Goal: Use online tool/utility: Utilize a website feature to perform a specific function

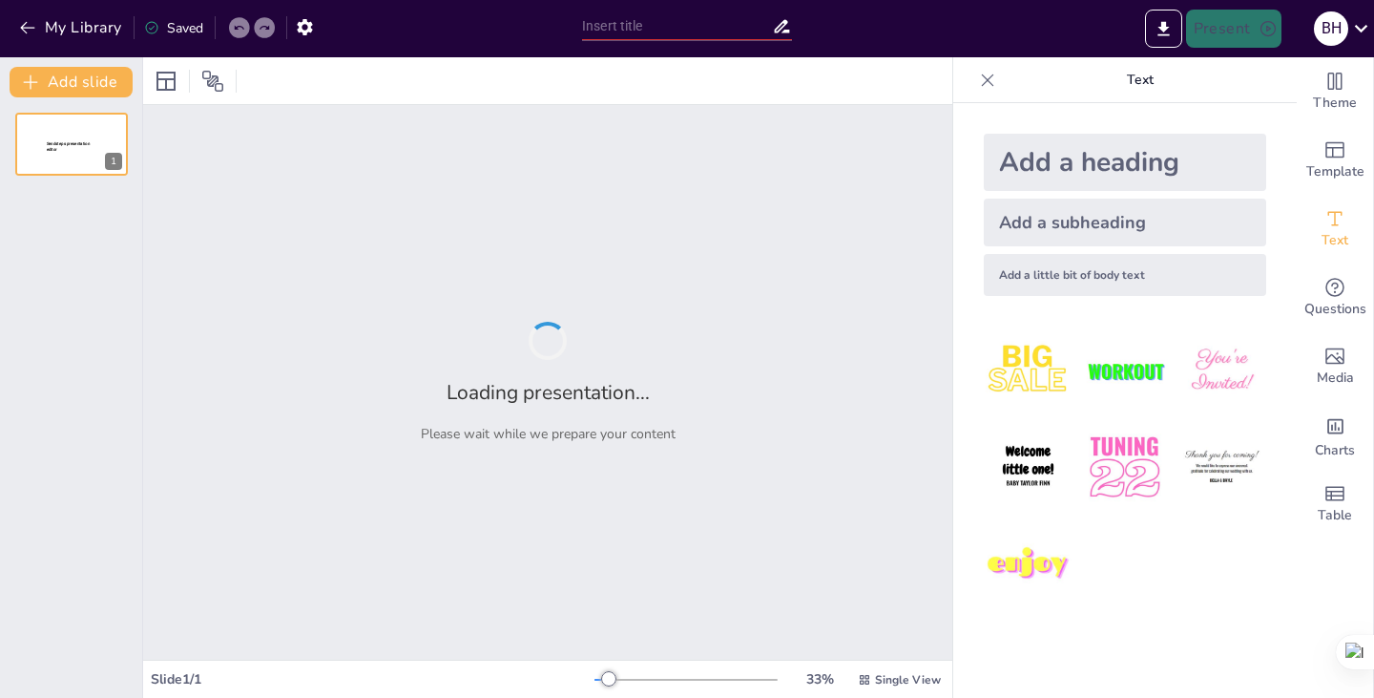
type input "New Sendsteps"
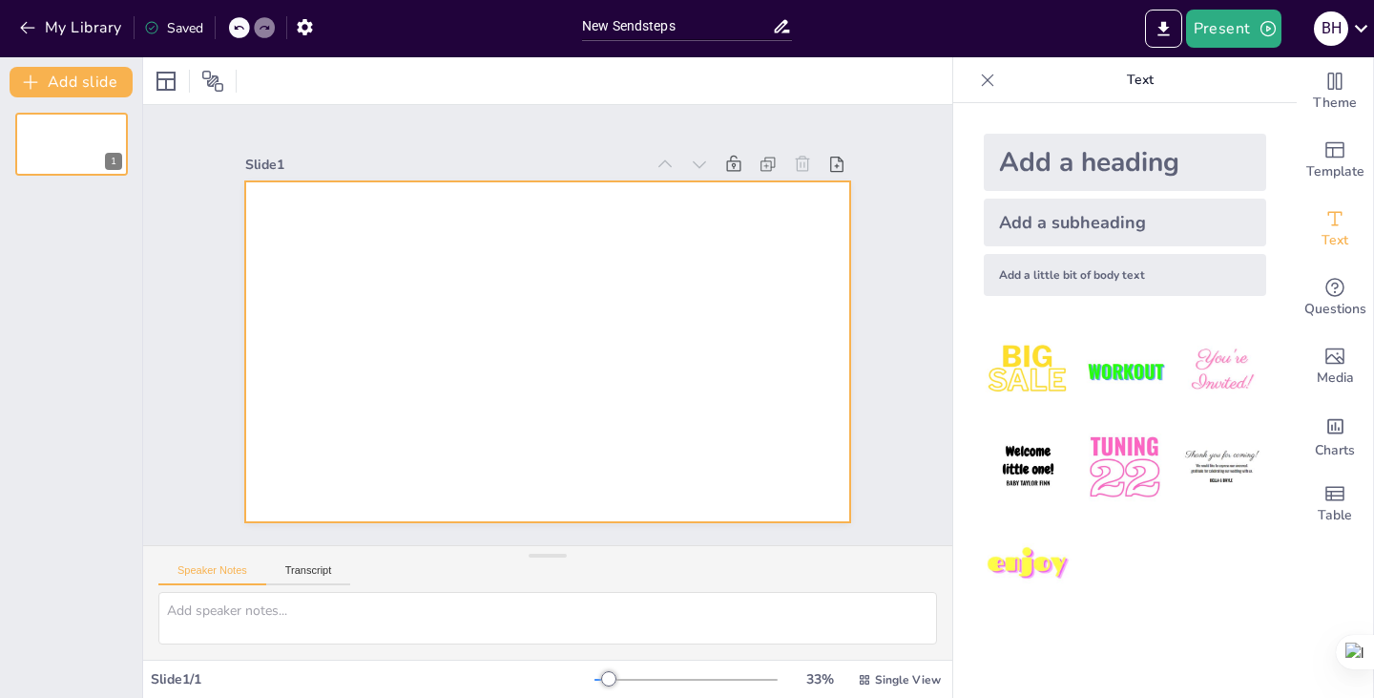
click at [628, 358] on div at bounding box center [537, 300] width 692 height 557
click at [400, 236] on div at bounding box center [571, 336] width 557 height 692
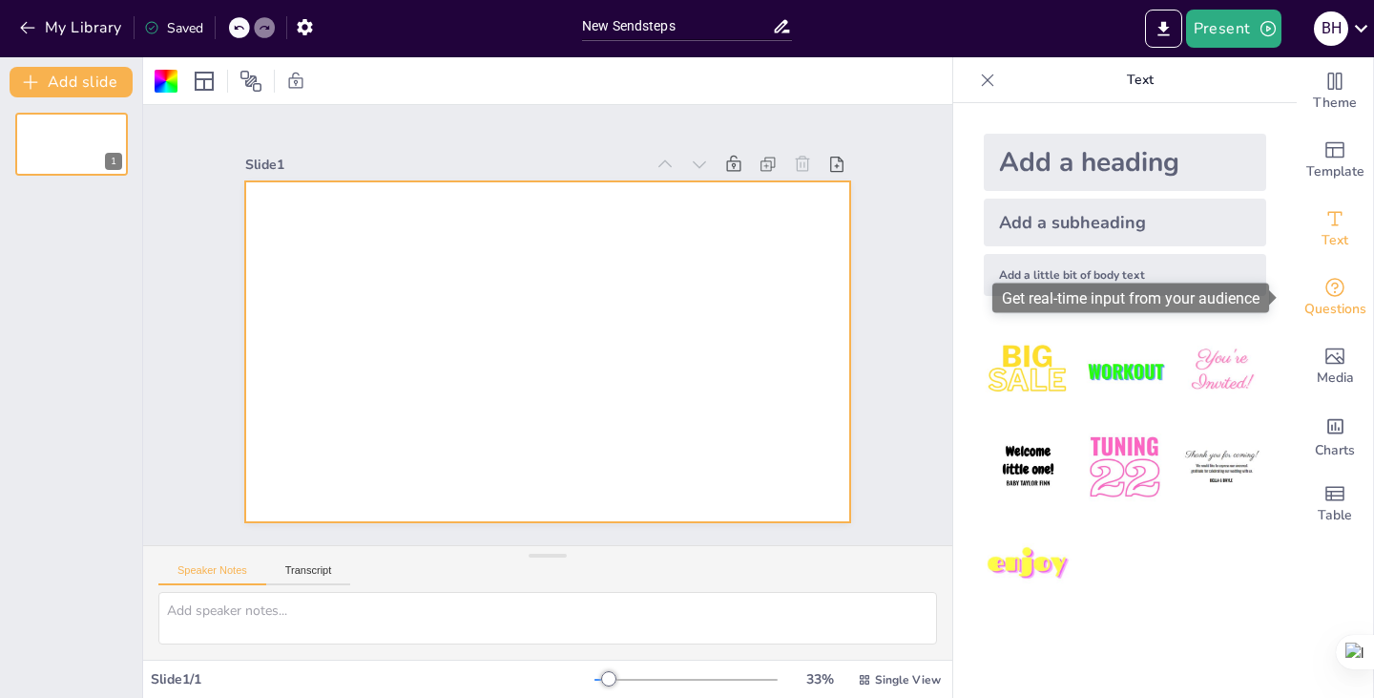
click at [1324, 290] on icon "Get real-time input from your audience" at bounding box center [1335, 287] width 23 height 23
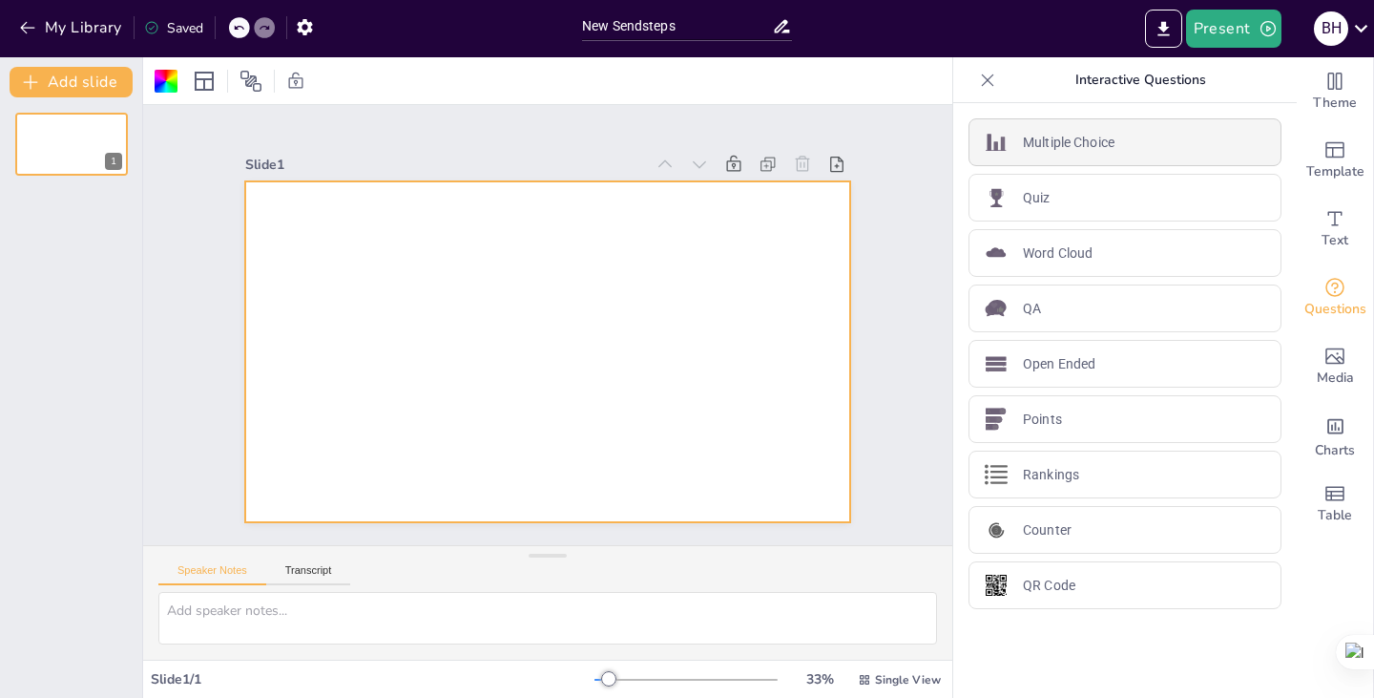
click at [1047, 138] on p "Multiple Choice" at bounding box center [1069, 143] width 92 height 20
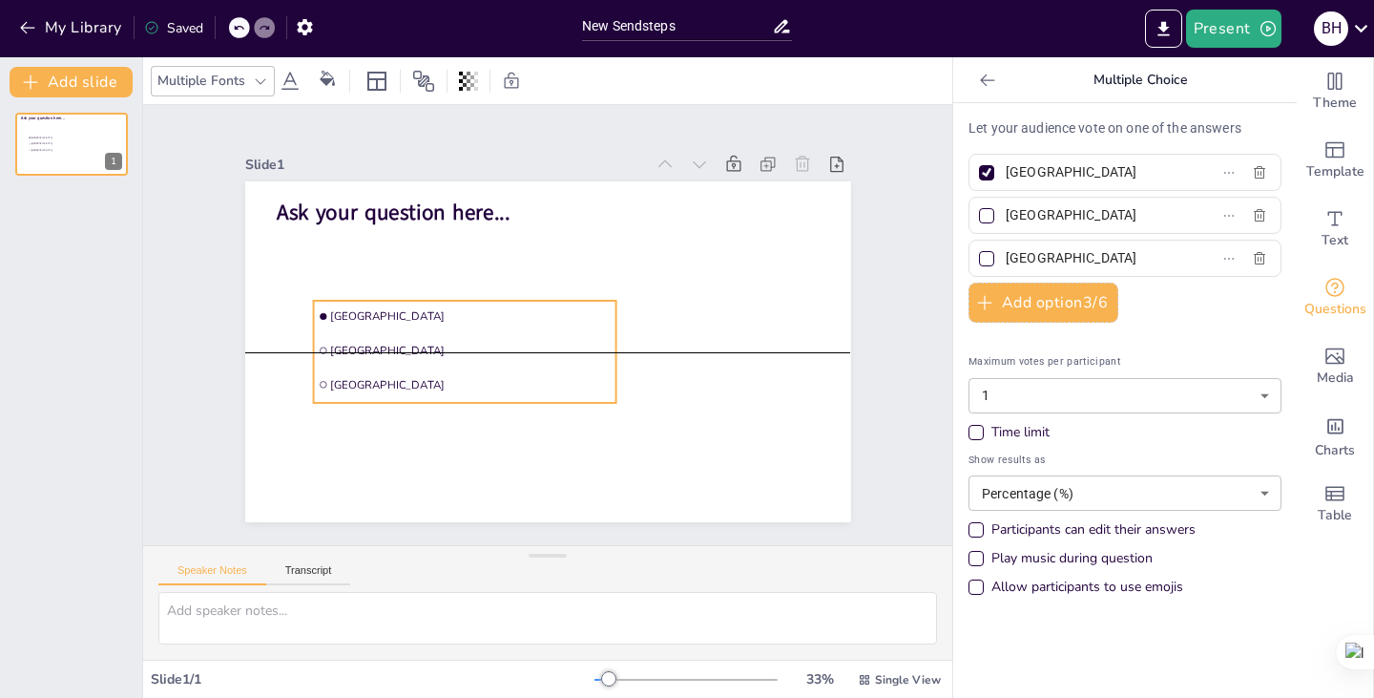
drag, startPoint x: 482, startPoint y: 293, endPoint x: 503, endPoint y: 332, distance: 44.4
click at [503, 332] on li "[GEOGRAPHIC_DATA]" at bounding box center [550, 238] width 124 height 298
click at [497, 316] on span "[GEOGRAPHIC_DATA]" at bounding box center [585, 393] width 177 height 236
click at [312, 350] on li "[GEOGRAPHIC_DATA]" at bounding box center [461, 322] width 298 height 123
click at [693, 160] on input "checkbox" at bounding box center [698, 156] width 10 height 10
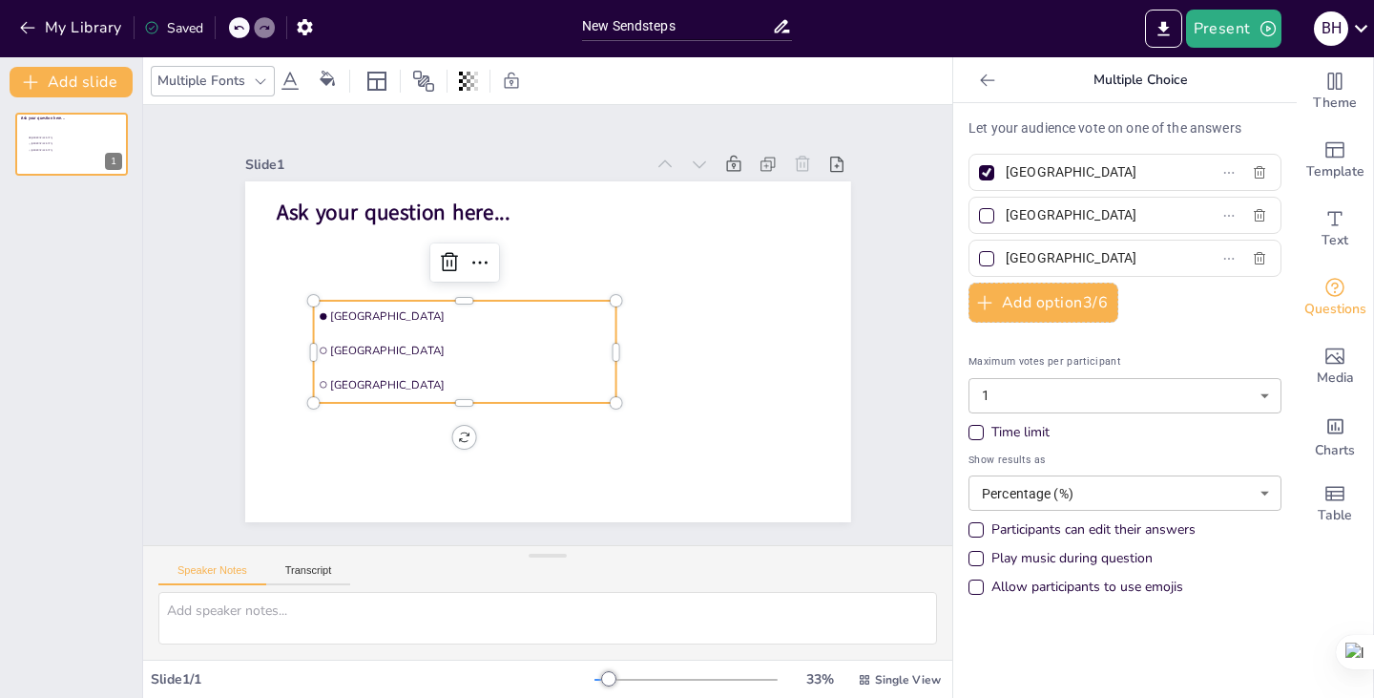
checkbox input "false"
click at [1104, 173] on input "[GEOGRAPHIC_DATA]" at bounding box center [1094, 172] width 177 height 28
click at [1337, 367] on span "Media" at bounding box center [1335, 377] width 37 height 21
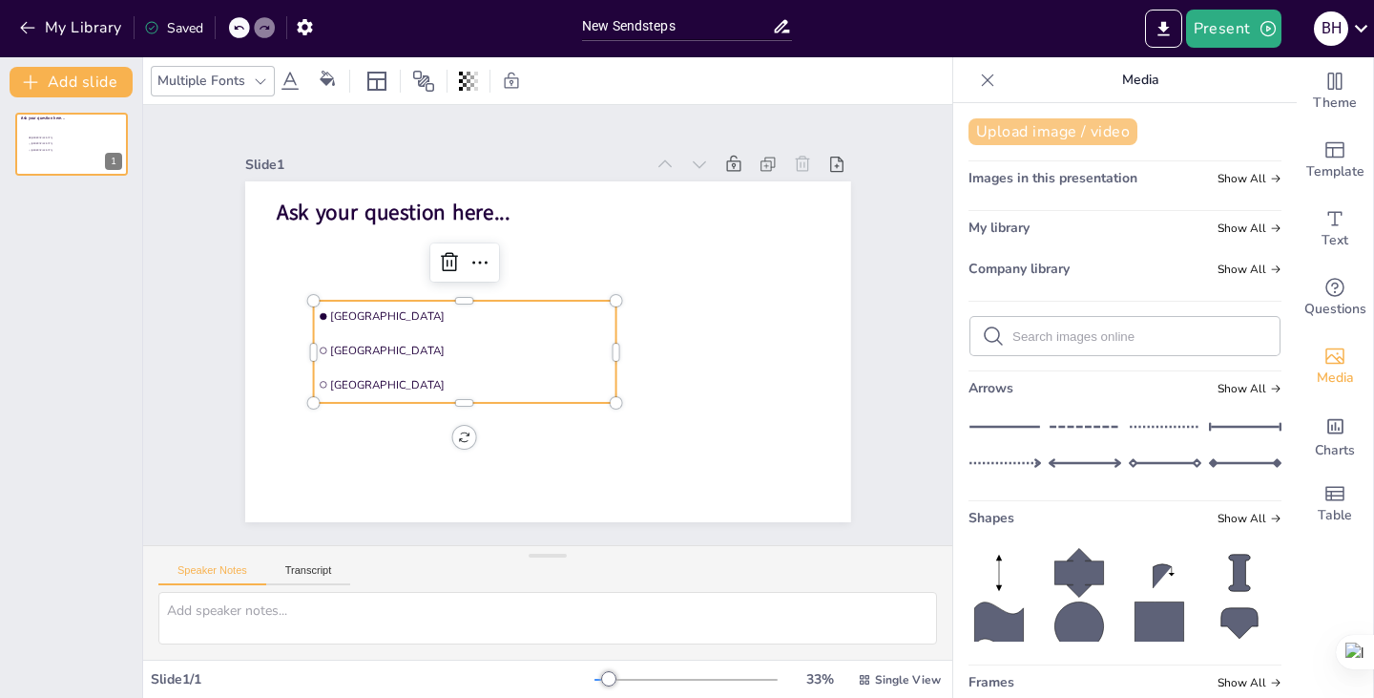
click at [1059, 130] on button "Upload image / video" at bounding box center [1053, 131] width 169 height 27
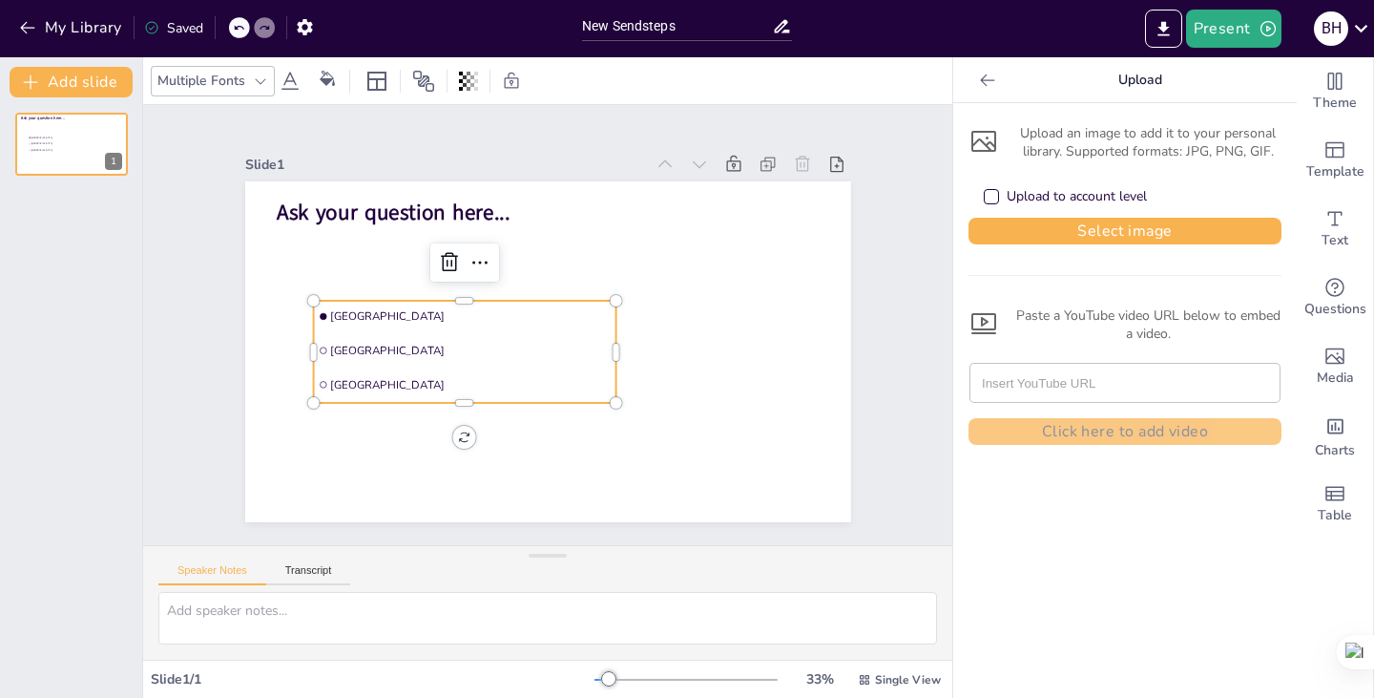
click at [1043, 375] on input "text" at bounding box center [1125, 383] width 286 height 38
